Goal: Information Seeking & Learning: Check status

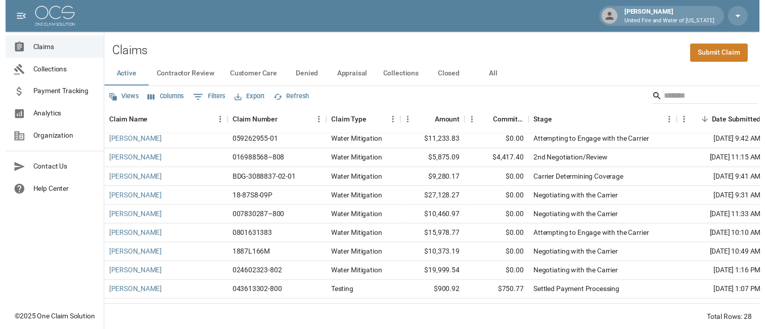
scroll to position [217, 0]
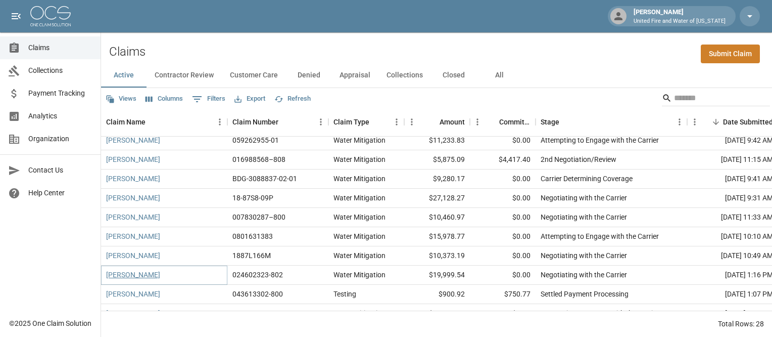
click at [142, 275] on link "[PERSON_NAME]" at bounding box center [133, 274] width 54 height 10
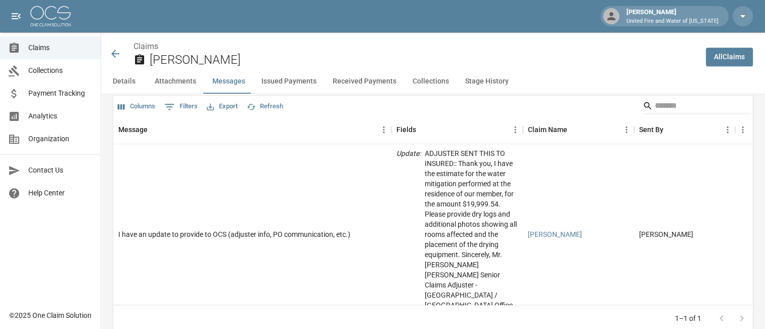
scroll to position [1017, 0]
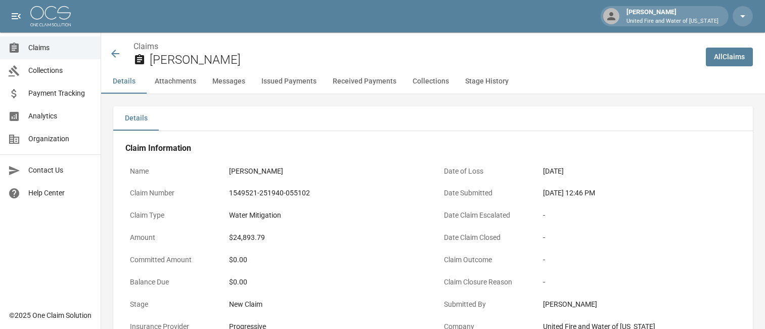
scroll to position [543, 0]
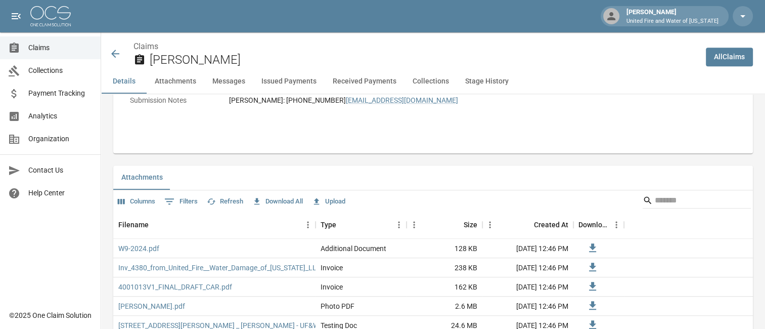
scroll to position [326, 0]
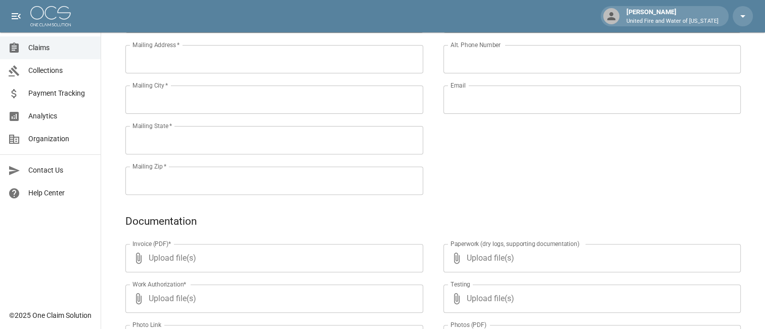
click at [56, 48] on span "Claims" at bounding box center [60, 47] width 64 height 11
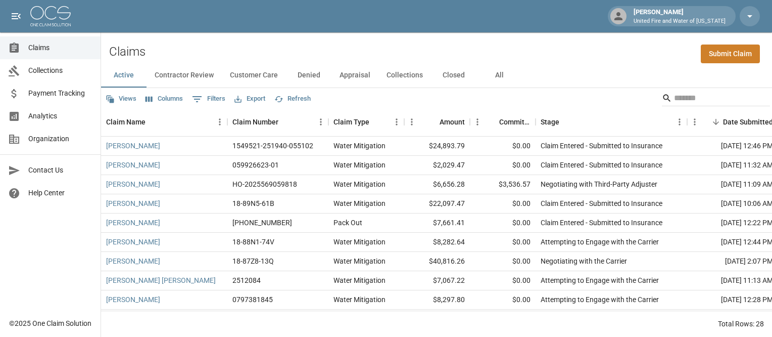
click at [52, 111] on span "Analytics" at bounding box center [60, 116] width 64 height 11
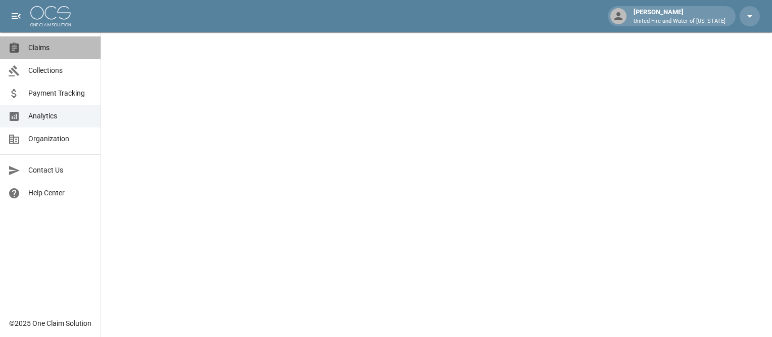
click at [34, 43] on span "Claims" at bounding box center [60, 47] width 64 height 11
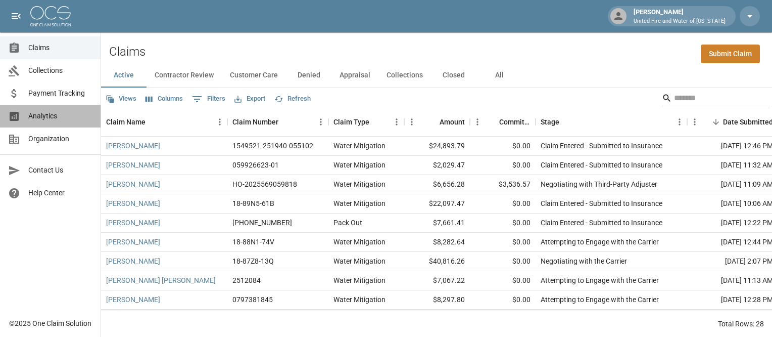
click at [42, 120] on span "Analytics" at bounding box center [60, 116] width 64 height 11
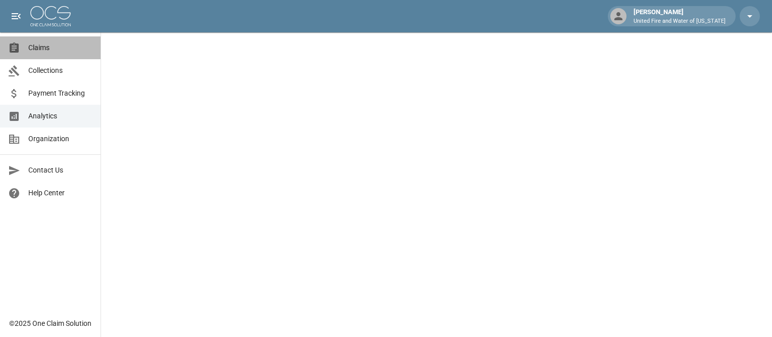
click at [49, 46] on span "Claims" at bounding box center [60, 47] width 64 height 11
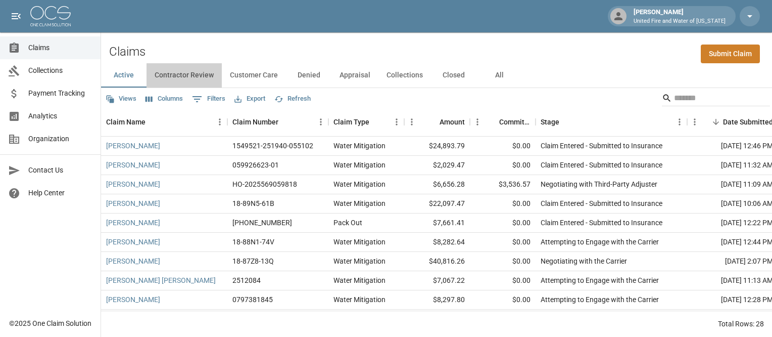
click at [190, 76] on button "Contractor Review" at bounding box center [184, 75] width 75 height 24
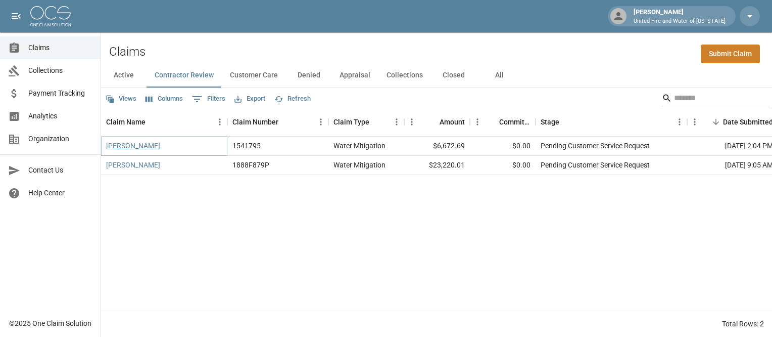
click at [123, 149] on link "[PERSON_NAME]" at bounding box center [133, 146] width 54 height 10
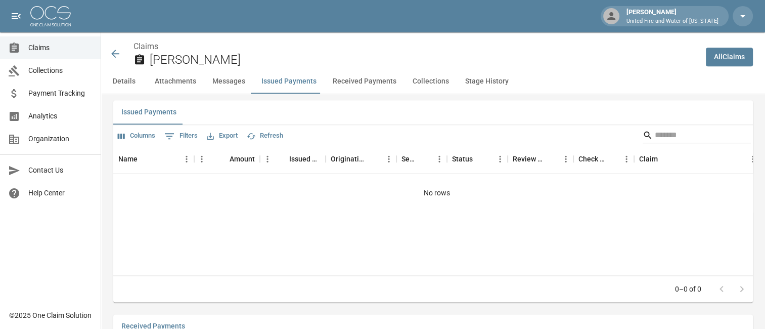
scroll to position [1137, 0]
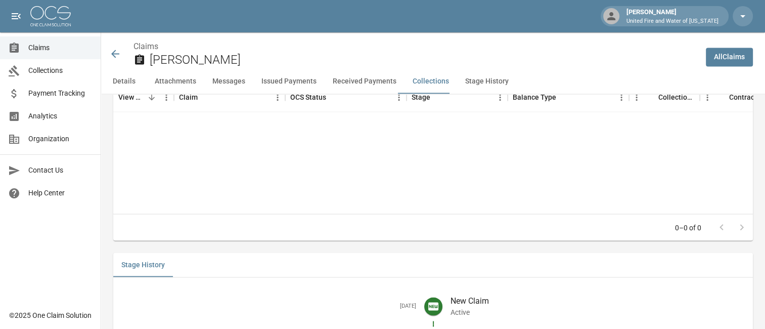
scroll to position [1835, 0]
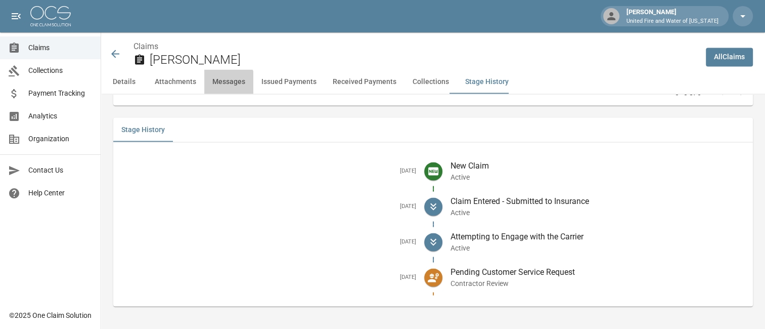
click at [217, 86] on button "Messages" at bounding box center [228, 81] width 49 height 24
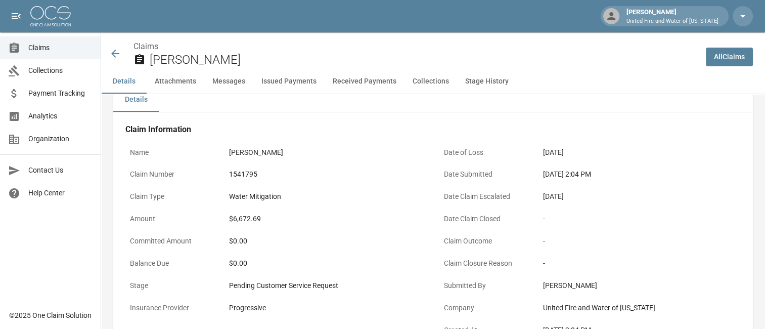
scroll to position [0, 0]
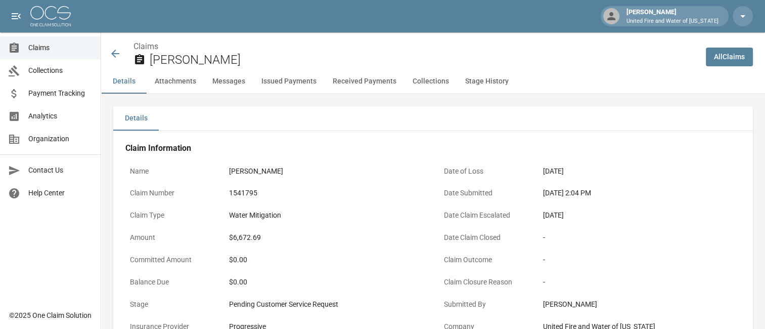
click at [120, 54] on icon at bounding box center [115, 54] width 12 height 12
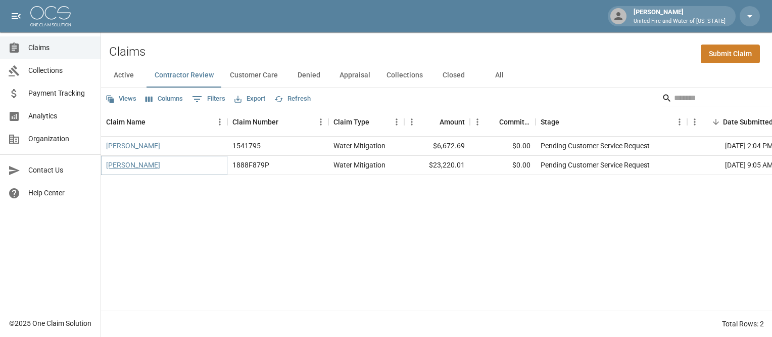
click at [135, 166] on link "[PERSON_NAME]" at bounding box center [133, 165] width 54 height 10
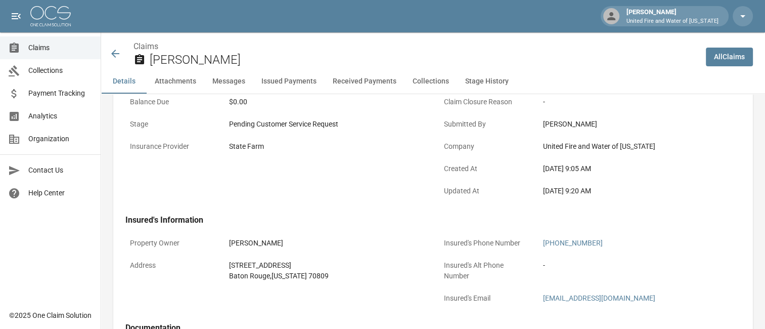
scroll to position [174, 0]
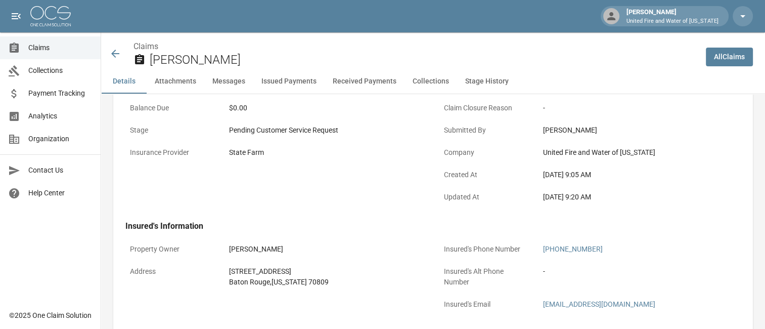
click at [115, 54] on icon at bounding box center [115, 54] width 8 height 8
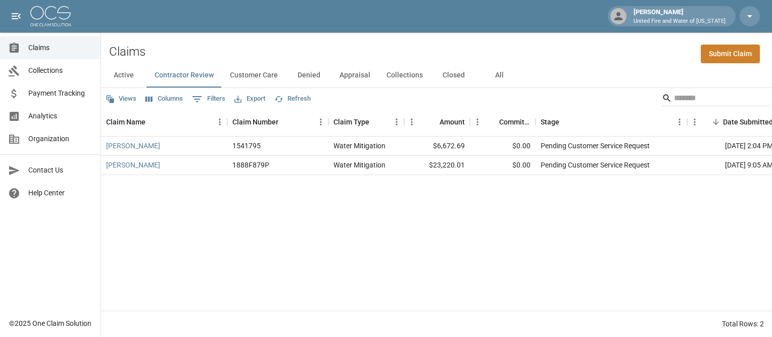
click at [34, 54] on link "Claims" at bounding box center [50, 47] width 101 height 23
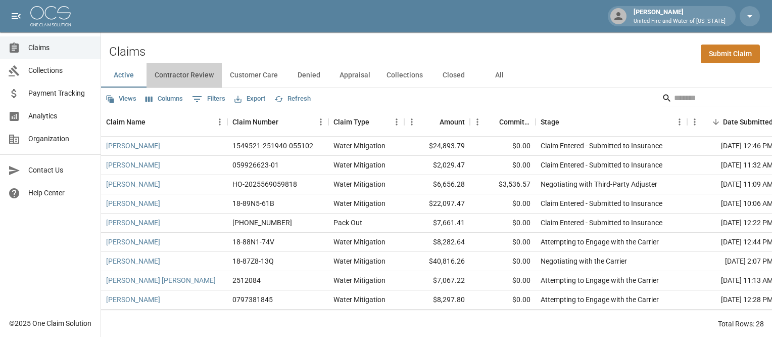
click at [174, 77] on button "Contractor Review" at bounding box center [184, 75] width 75 height 24
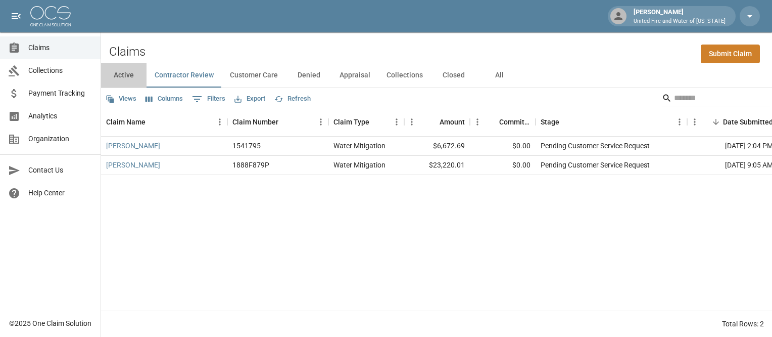
click at [117, 80] on button "Active" at bounding box center [123, 75] width 45 height 24
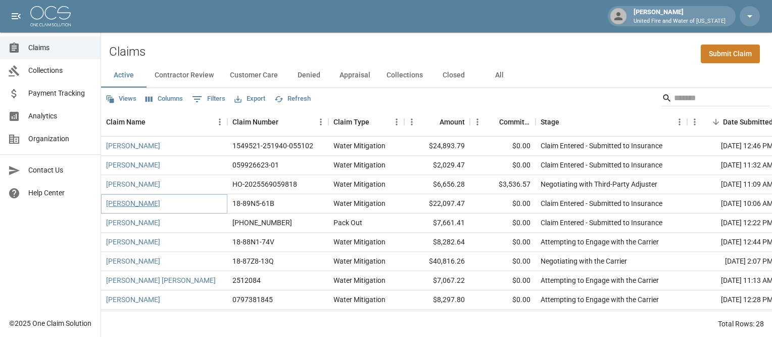
click at [128, 206] on link "[PERSON_NAME]" at bounding box center [133, 203] width 54 height 10
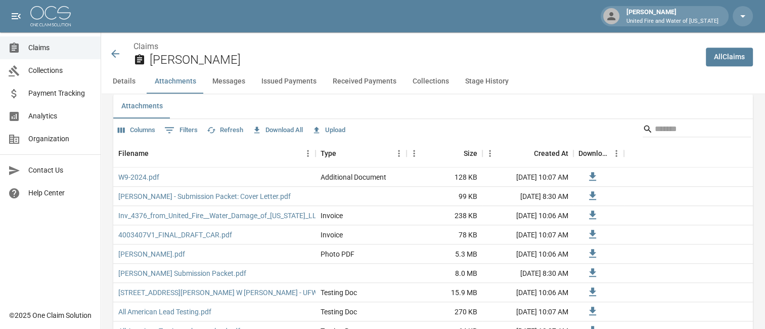
scroll to position [622, 0]
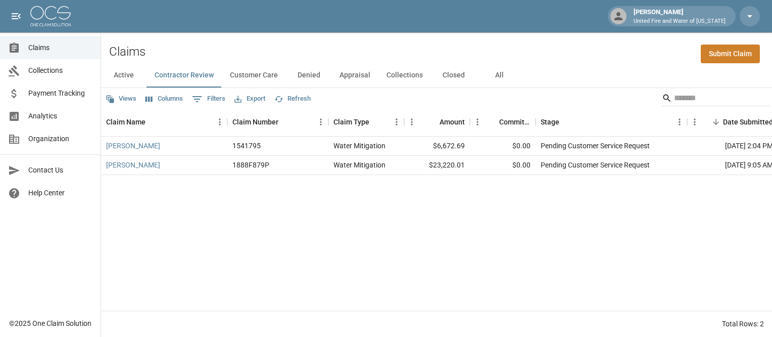
click at [57, 40] on link "Claims" at bounding box center [50, 47] width 101 height 23
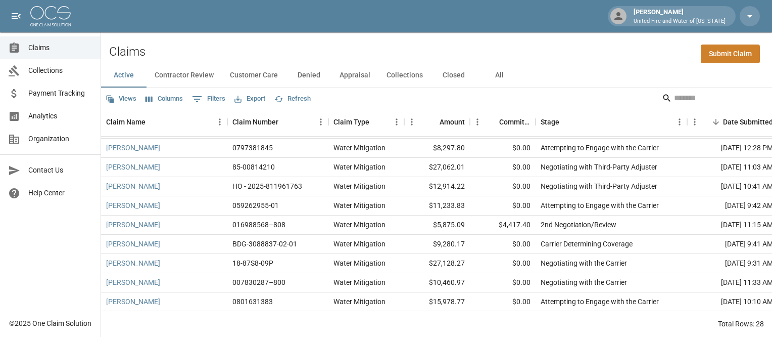
scroll to position [159, 0]
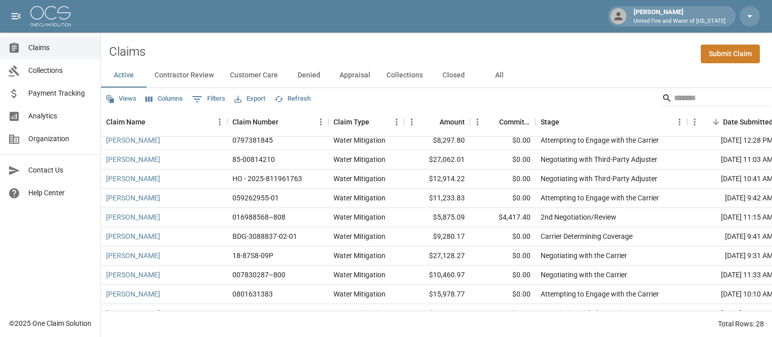
click at [190, 81] on button "Contractor Review" at bounding box center [184, 75] width 75 height 24
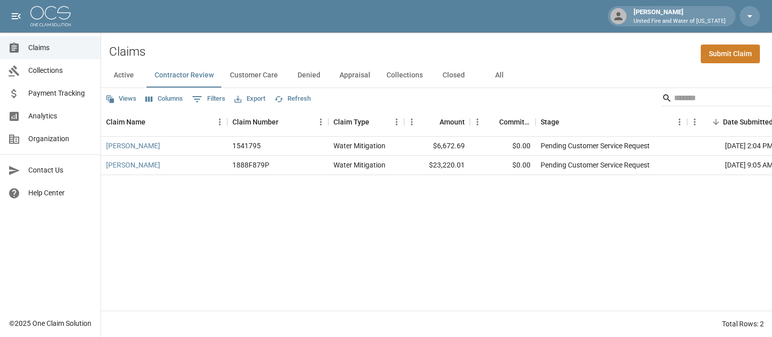
click at [270, 77] on button "Customer Care" at bounding box center [254, 75] width 64 height 24
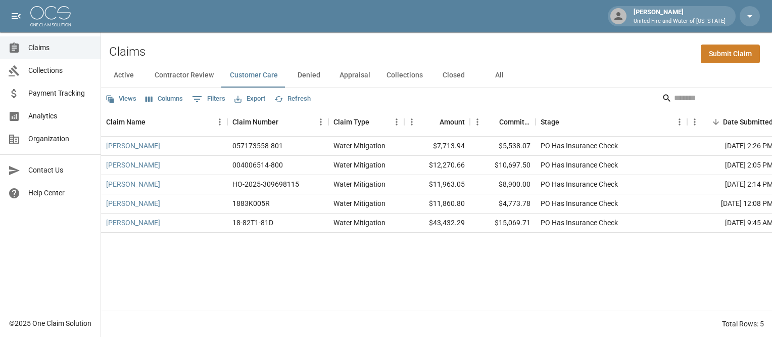
click at [399, 86] on button "Collections" at bounding box center [405, 75] width 53 height 24
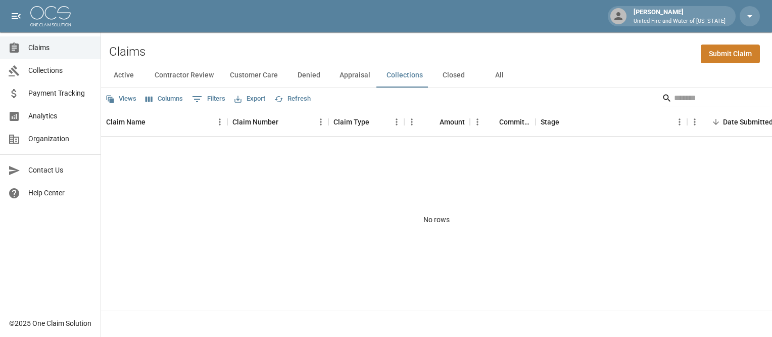
click at [361, 79] on button "Appraisal" at bounding box center [355, 75] width 47 height 24
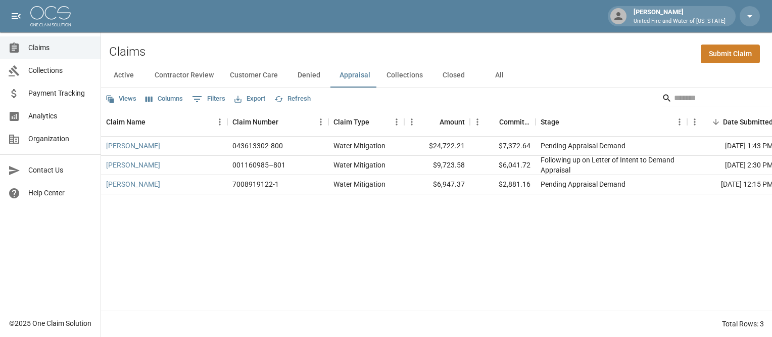
click at [453, 80] on button "Closed" at bounding box center [453, 75] width 45 height 24
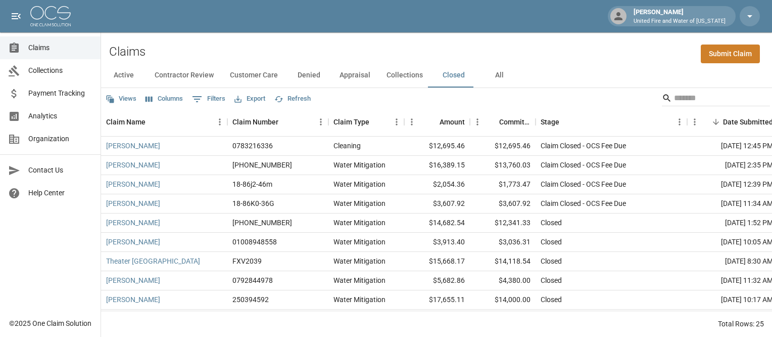
click at [127, 82] on button "Active" at bounding box center [123, 75] width 45 height 24
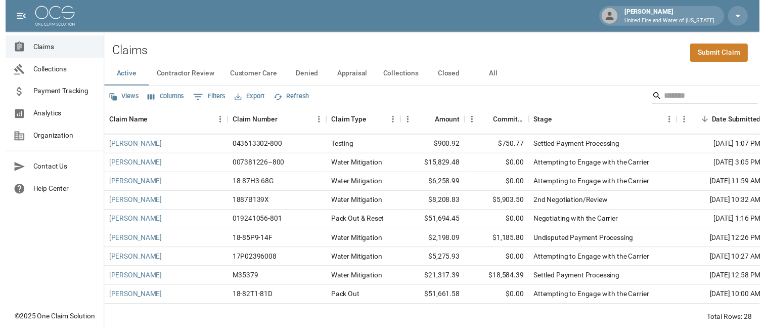
scroll to position [372, 0]
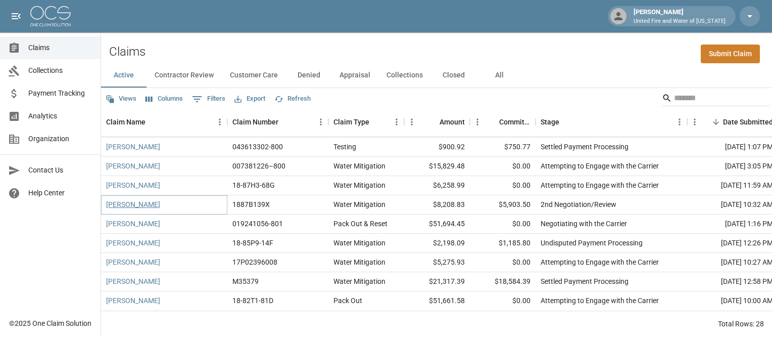
click at [129, 199] on link "[PERSON_NAME]" at bounding box center [133, 204] width 54 height 10
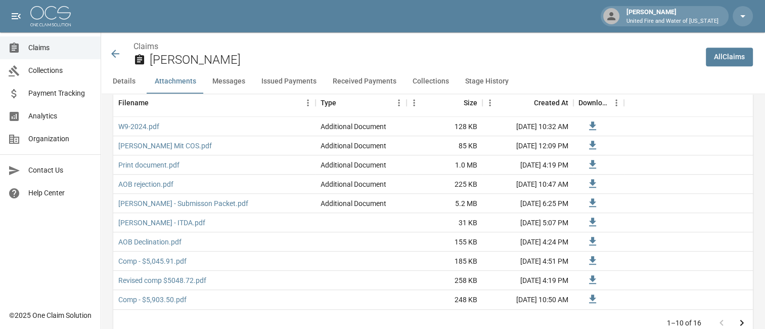
scroll to position [711, 0]
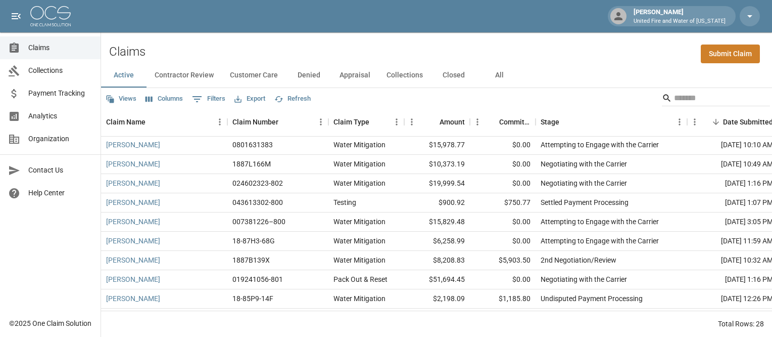
scroll to position [285, 0]
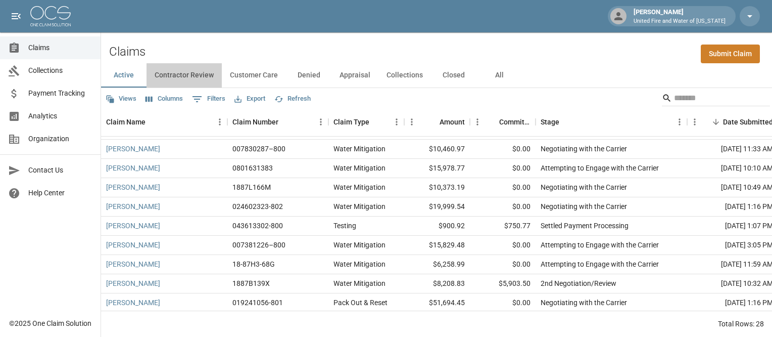
click at [192, 74] on button "Contractor Review" at bounding box center [184, 75] width 75 height 24
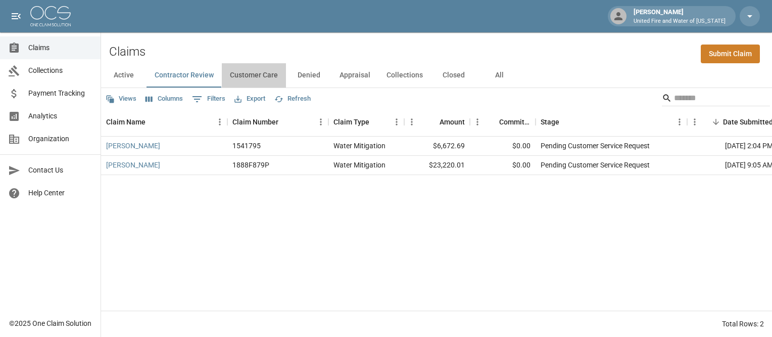
click at [242, 82] on button "Customer Care" at bounding box center [254, 75] width 64 height 24
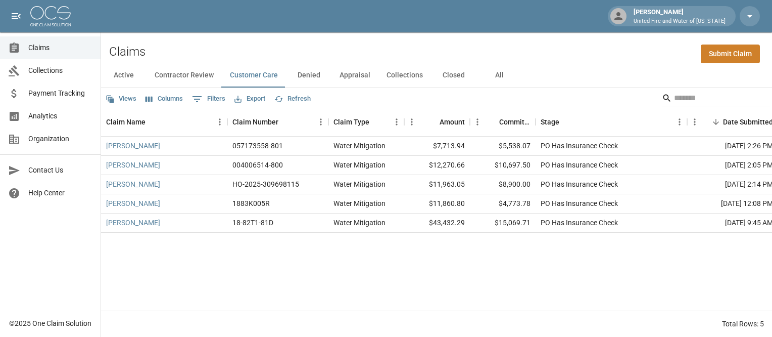
click at [347, 73] on button "Appraisal" at bounding box center [355, 75] width 47 height 24
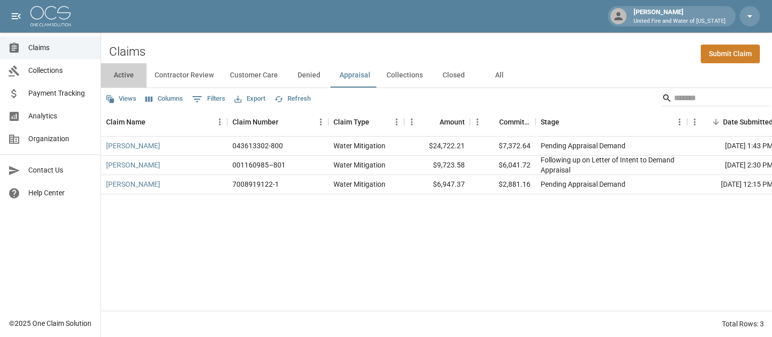
click at [128, 76] on button "Active" at bounding box center [123, 75] width 45 height 24
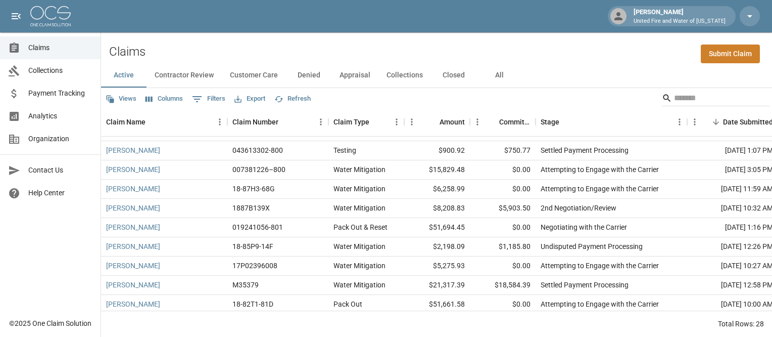
scroll to position [372, 0]
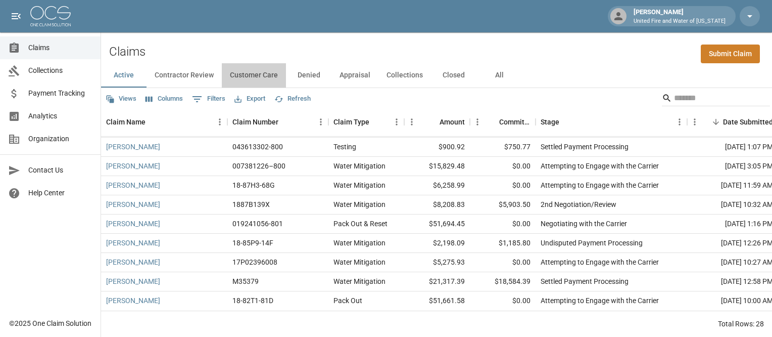
click at [249, 72] on button "Customer Care" at bounding box center [254, 75] width 64 height 24
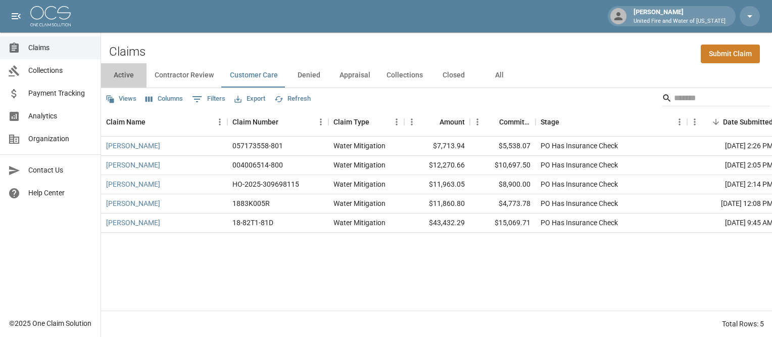
click at [119, 76] on button "Active" at bounding box center [123, 75] width 45 height 24
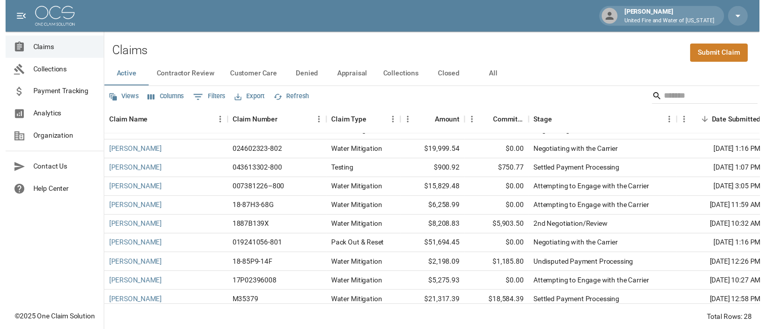
scroll to position [372, 0]
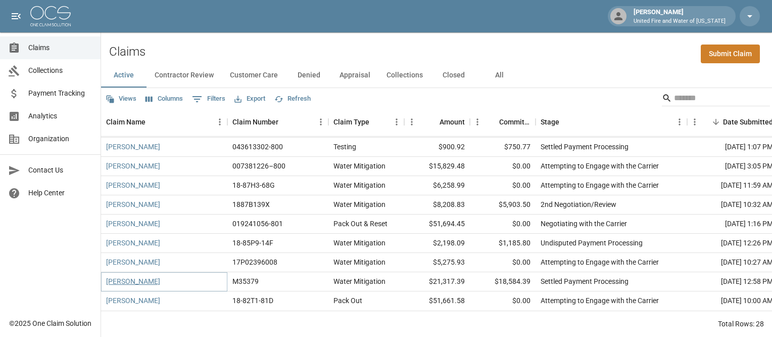
click at [118, 276] on link "[PERSON_NAME]" at bounding box center [133, 281] width 54 height 10
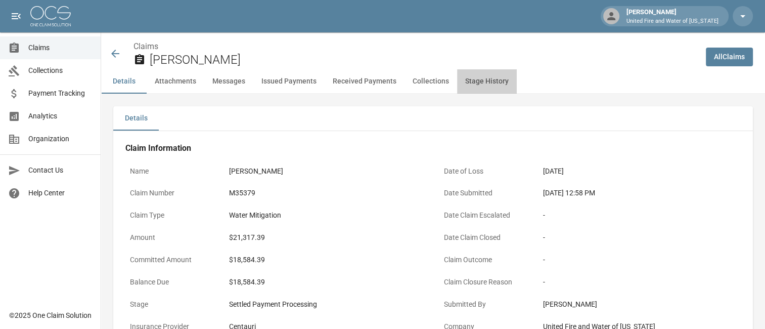
click at [466, 81] on button "Stage History" at bounding box center [487, 81] width 60 height 24
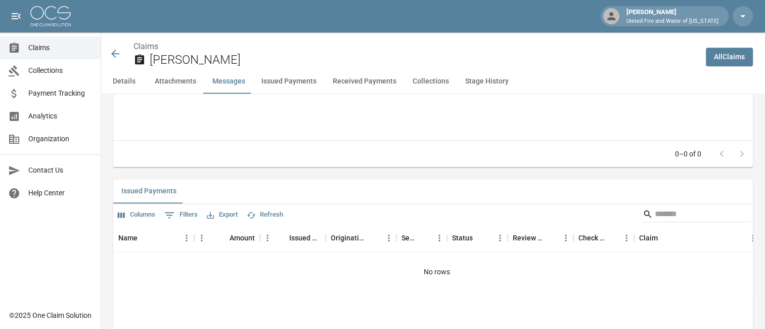
scroll to position [1086, 0]
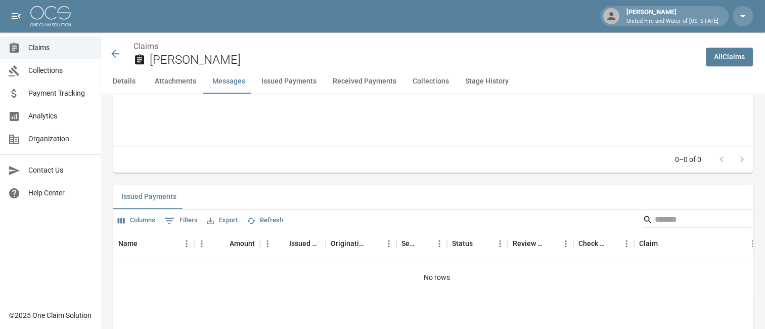
click at [125, 83] on button "Details" at bounding box center [123, 81] width 45 height 24
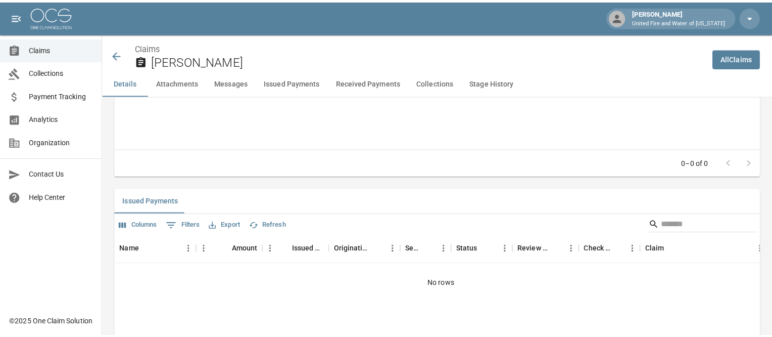
scroll to position [0, 0]
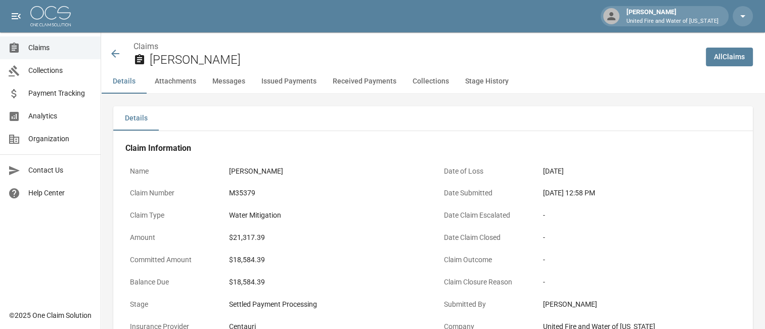
click at [115, 53] on icon at bounding box center [115, 54] width 12 height 12
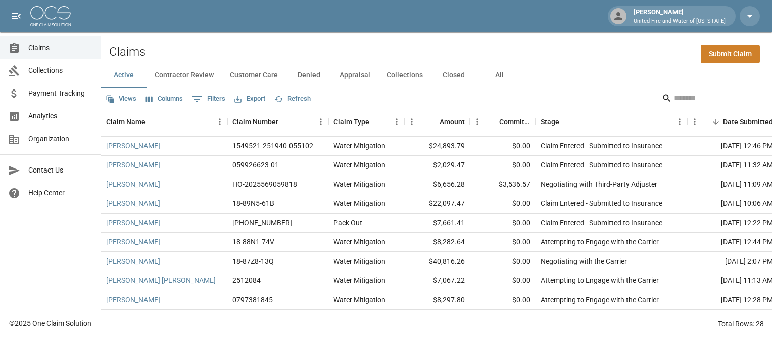
click at [263, 76] on button "Customer Care" at bounding box center [254, 75] width 64 height 24
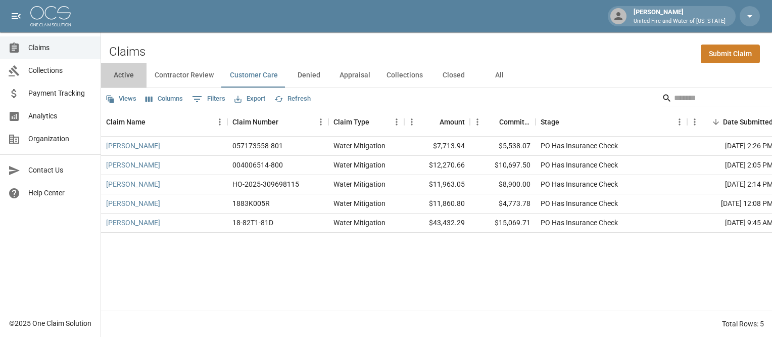
click at [128, 69] on button "Active" at bounding box center [123, 75] width 45 height 24
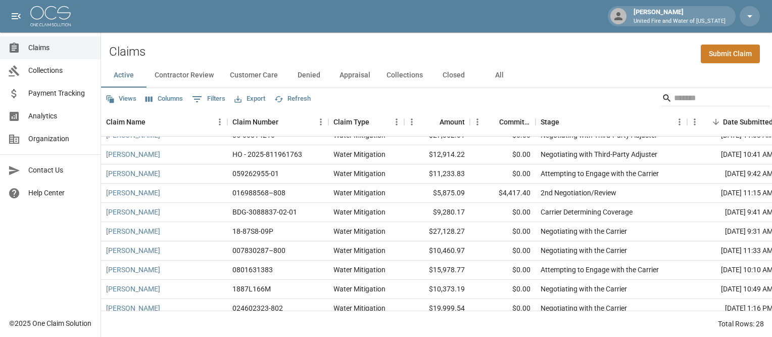
scroll to position [164, 0]
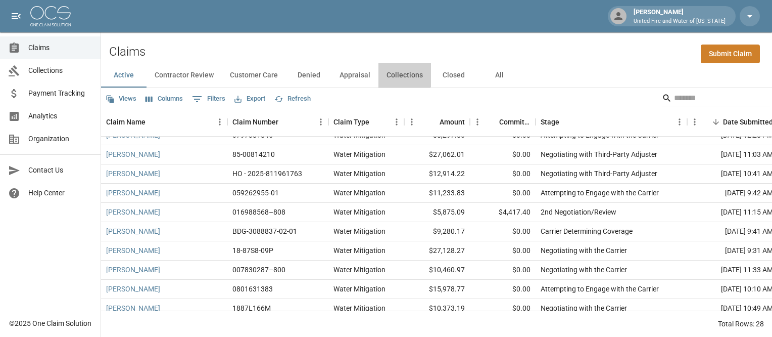
click at [397, 72] on button "Collections" at bounding box center [405, 75] width 53 height 24
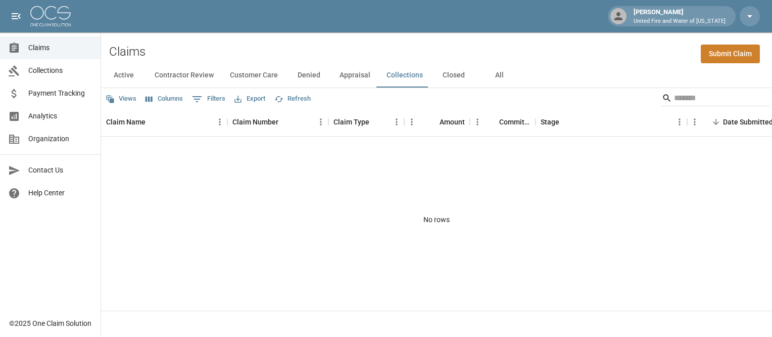
click at [352, 73] on button "Appraisal" at bounding box center [355, 75] width 47 height 24
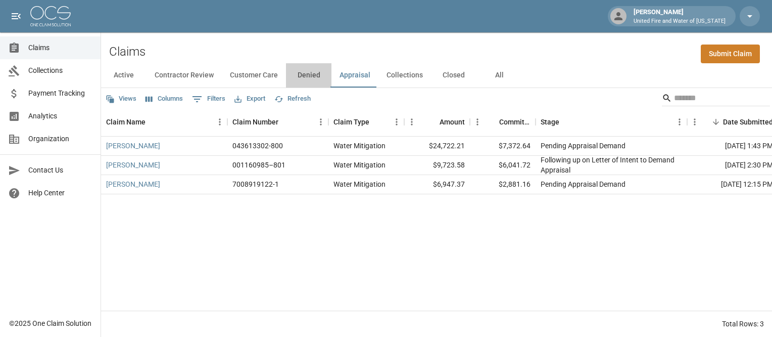
click at [302, 77] on button "Denied" at bounding box center [308, 75] width 45 height 24
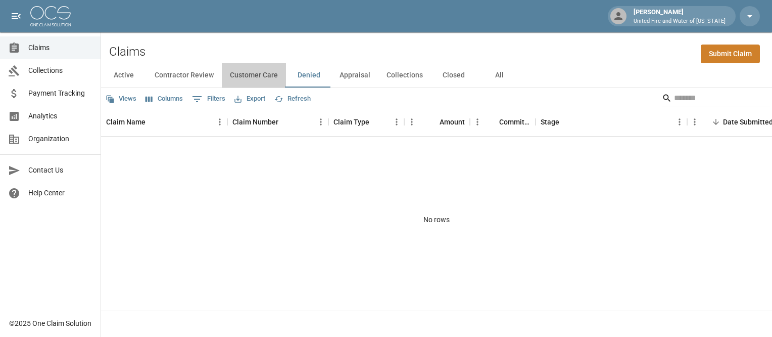
click at [264, 76] on button "Customer Care" at bounding box center [254, 75] width 64 height 24
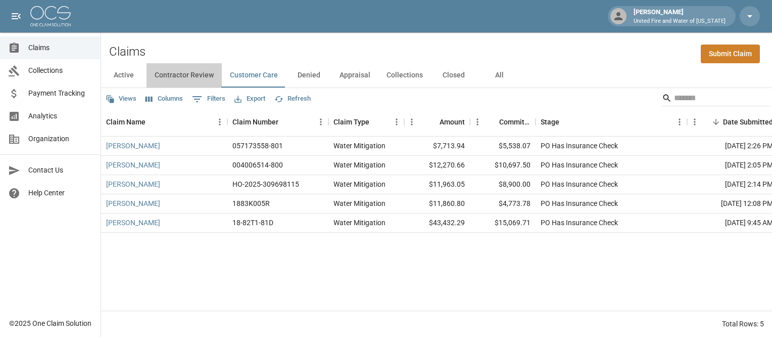
click at [188, 78] on button "Contractor Review" at bounding box center [184, 75] width 75 height 24
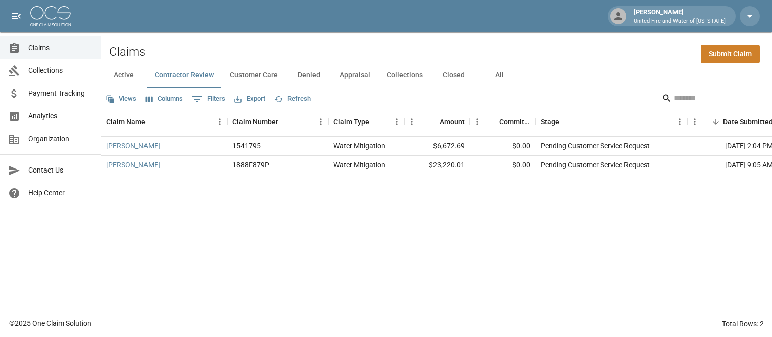
click at [124, 77] on button "Active" at bounding box center [123, 75] width 45 height 24
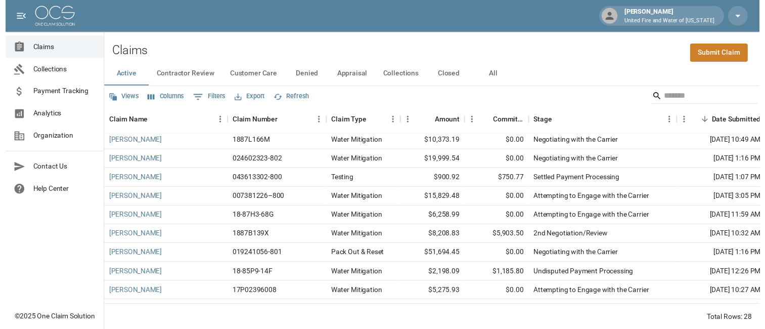
scroll to position [372, 0]
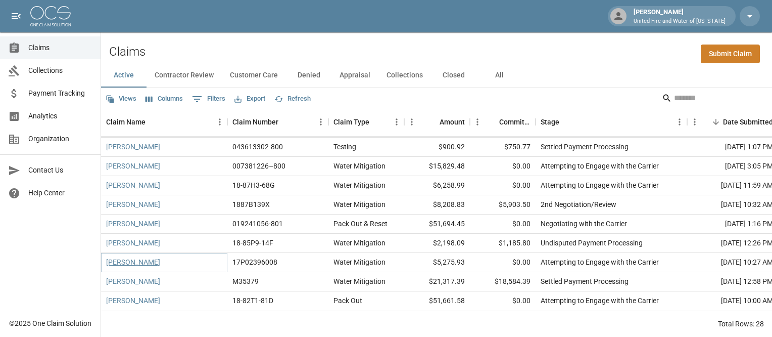
click at [125, 257] on link "[PERSON_NAME]" at bounding box center [133, 262] width 54 height 10
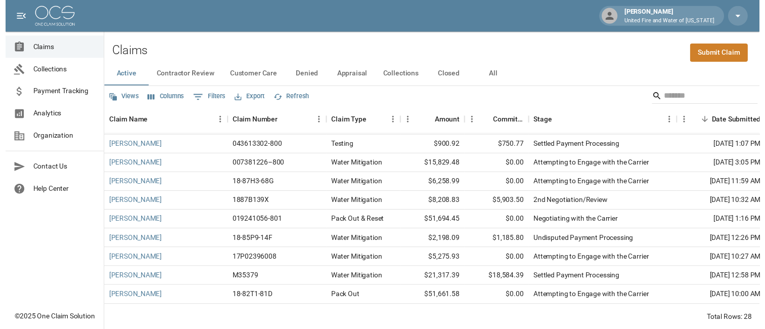
scroll to position [372, 0]
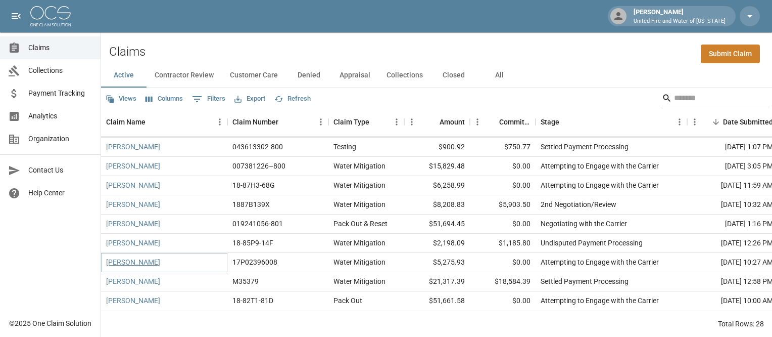
click at [151, 257] on link "[PERSON_NAME]" at bounding box center [133, 262] width 54 height 10
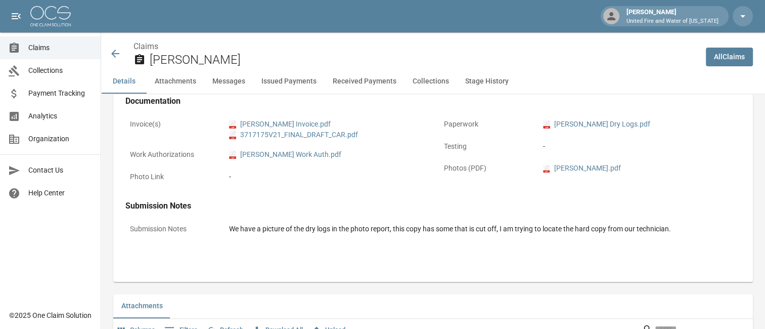
scroll to position [441, 0]
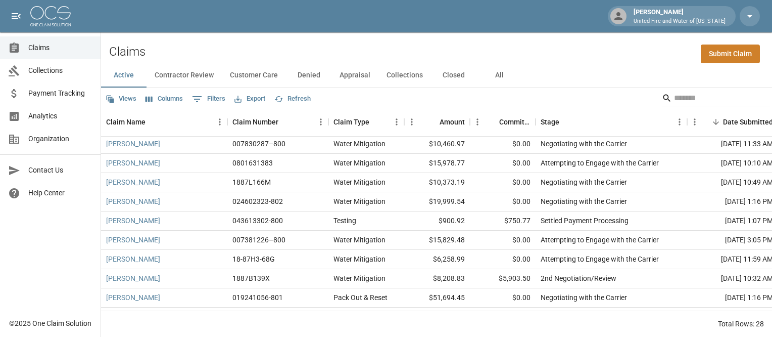
scroll to position [290, 0]
click at [208, 72] on button "Contractor Review" at bounding box center [184, 75] width 75 height 24
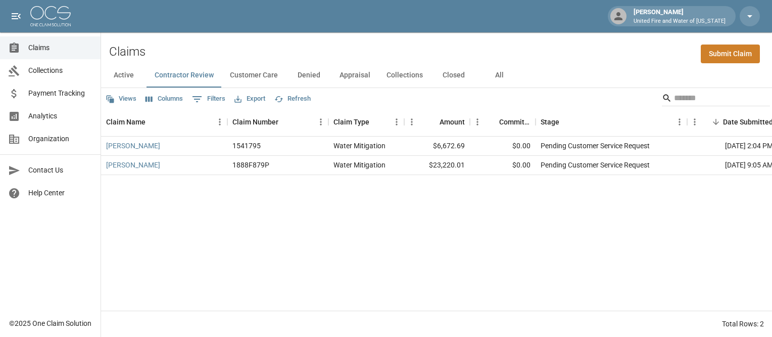
click at [262, 82] on button "Customer Care" at bounding box center [254, 75] width 64 height 24
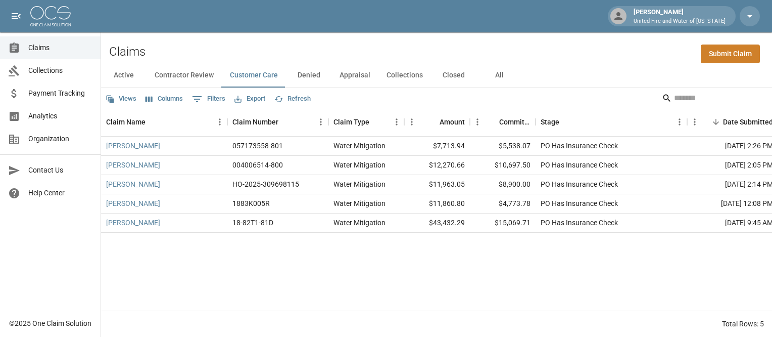
click at [313, 81] on button "Denied" at bounding box center [308, 75] width 45 height 24
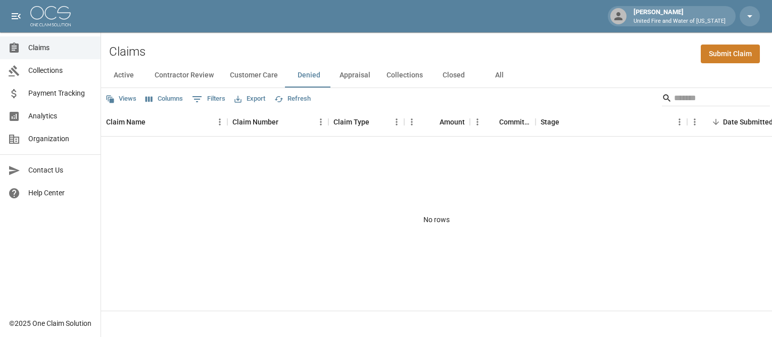
click at [404, 81] on button "Collections" at bounding box center [405, 75] width 53 height 24
click at [455, 70] on button "Closed" at bounding box center [453, 75] width 45 height 24
